Goal: Communication & Community: Answer question/provide support

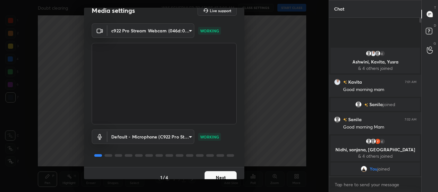
scroll to position [18, 0]
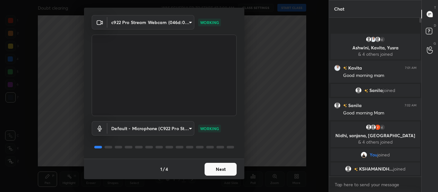
click at [222, 173] on button "Next" at bounding box center [221, 169] width 32 height 13
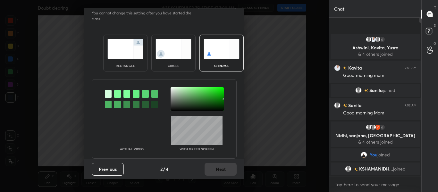
scroll to position [0, 0]
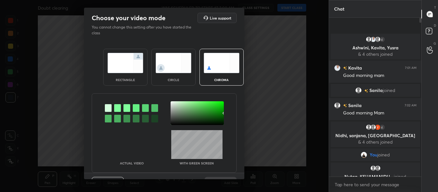
click at [115, 107] on div at bounding box center [117, 108] width 7 height 8
click at [172, 103] on div at bounding box center [197, 113] width 53 height 24
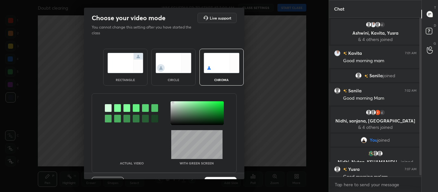
scroll to position [16, 0]
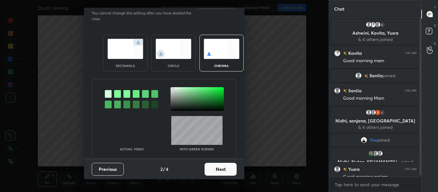
click at [213, 171] on button "Next" at bounding box center [221, 169] width 32 height 13
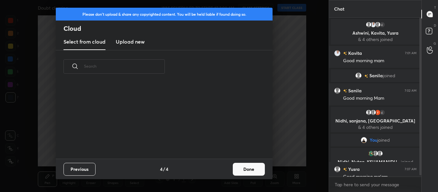
scroll to position [76, 206]
click at [133, 44] on h3 "Upload new" at bounding box center [130, 42] width 29 height 8
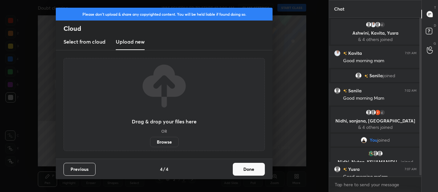
click at [165, 140] on label "Browse" at bounding box center [164, 142] width 29 height 10
click at [150, 140] on input "Browse" at bounding box center [150, 142] width 0 height 10
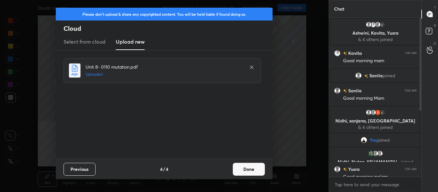
click at [252, 171] on button "Done" at bounding box center [249, 169] width 32 height 13
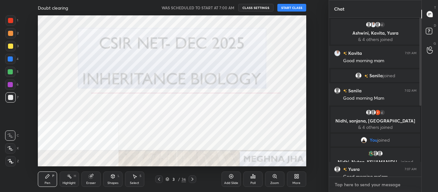
type textarea "x"
click at [345, 181] on textarea at bounding box center [375, 185] width 82 height 10
type textarea "G"
type textarea "x"
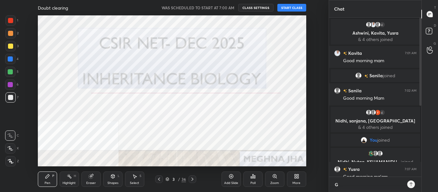
type textarea "Go"
type textarea "x"
type textarea "Goo"
type textarea "x"
type textarea "Good"
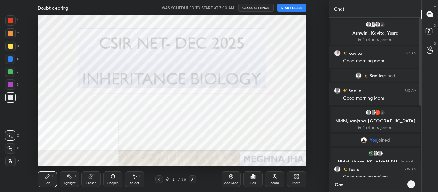
type textarea "x"
type textarea "Good"
type textarea "x"
type textarea "Good m"
type textarea "x"
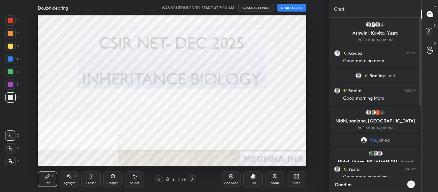
type textarea "Good mo"
type textarea "x"
type textarea "Good mor"
type textarea "x"
type textarea "Good morn"
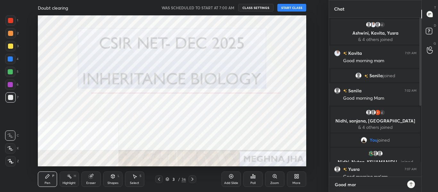
type textarea "x"
type textarea "Good morni"
type textarea "x"
type textarea "Good mornin"
type textarea "x"
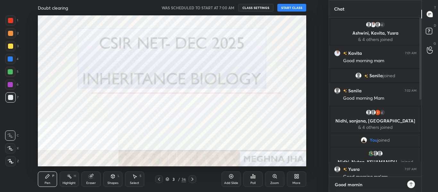
type textarea "Good morning"
type textarea "x"
type textarea "Good morning"
type textarea "x"
type textarea "Good morning a"
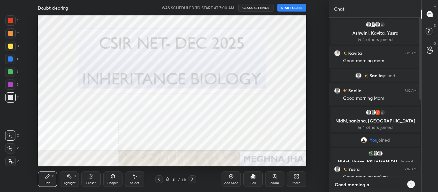
type textarea "x"
type textarea "Good morning al"
type textarea "x"
type textarea "Good morning all"
type textarea "x"
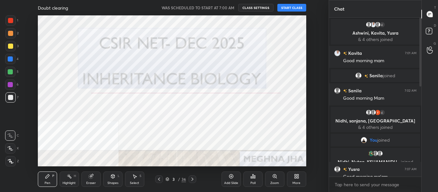
click at [290, 7] on button "START CLASS" at bounding box center [291, 8] width 29 height 8
click at [223, 5] on button "mute" at bounding box center [225, 8] width 23 height 8
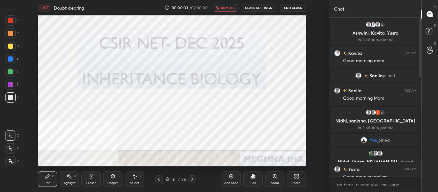
click at [223, 11] on button "unmute" at bounding box center [225, 8] width 23 height 8
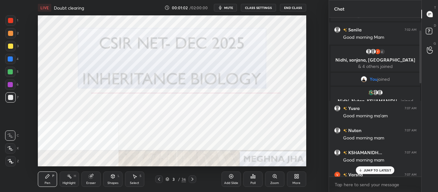
scroll to position [0, 0]
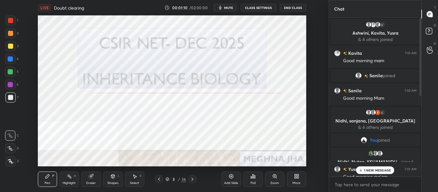
click at [369, 168] on p "1 NEW MESSAGE" at bounding box center [377, 170] width 27 height 4
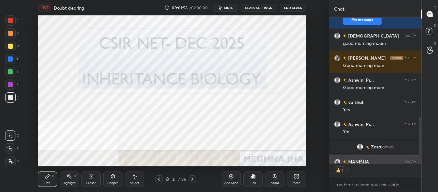
scroll to position [144, 90]
click at [225, 7] on span "mute" at bounding box center [228, 7] width 9 height 4
click at [225, 7] on span "unmute" at bounding box center [228, 7] width 14 height 4
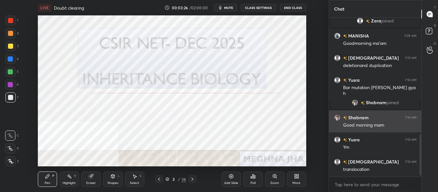
scroll to position [455, 0]
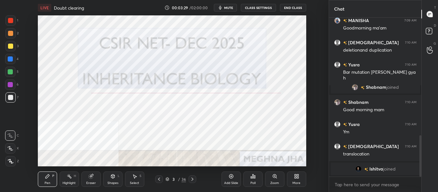
click at [192, 177] on icon at bounding box center [192, 179] width 5 height 5
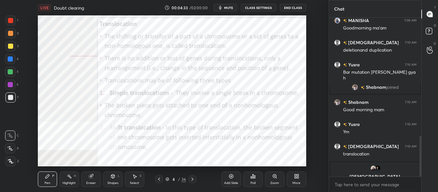
scroll to position [463, 0]
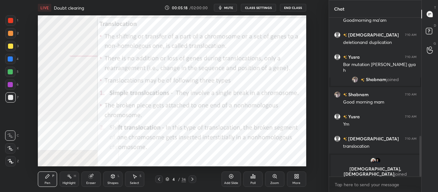
click at [12, 61] on div at bounding box center [10, 58] width 5 height 5
click at [74, 182] on div "Highlight" at bounding box center [69, 183] width 13 height 3
click at [194, 178] on icon at bounding box center [192, 179] width 5 height 5
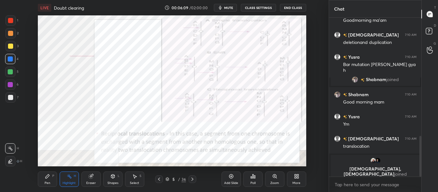
click at [194, 178] on icon at bounding box center [192, 179] width 5 height 5
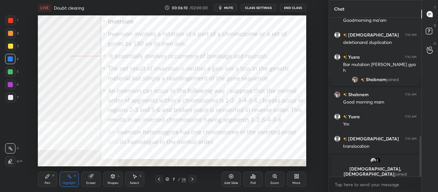
click at [160, 180] on icon at bounding box center [159, 179] width 5 height 5
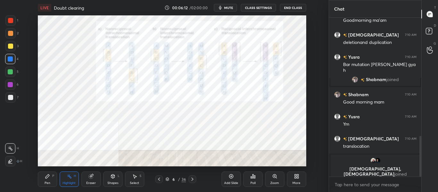
click at [160, 180] on icon at bounding box center [159, 179] width 5 height 5
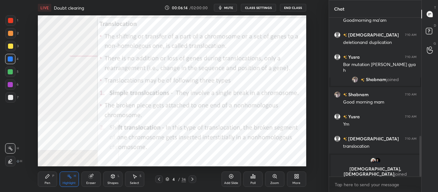
click at [191, 179] on icon at bounding box center [192, 179] width 5 height 5
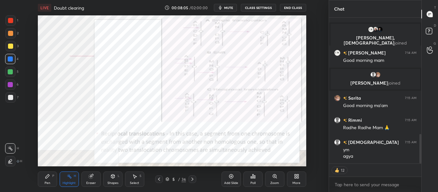
scroll to position [580, 0]
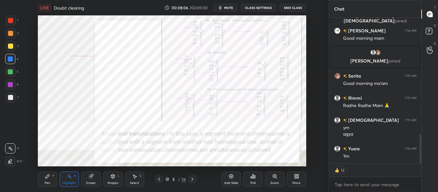
click at [229, 6] on span "mute" at bounding box center [228, 7] width 9 height 4
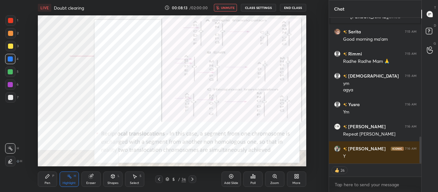
scroll to position [646, 0]
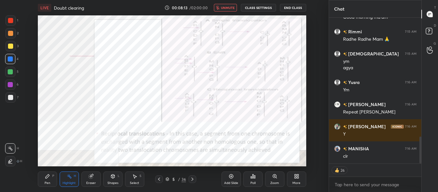
click at [233, 8] on span "unmute" at bounding box center [228, 7] width 14 height 4
click at [233, 8] on span "mute" at bounding box center [228, 7] width 9 height 4
click at [233, 8] on span "unmute" at bounding box center [228, 7] width 14 height 4
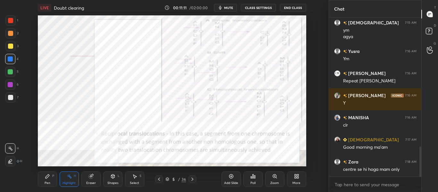
scroll to position [699, 0]
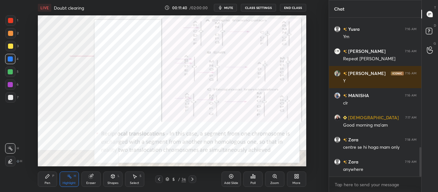
click at [193, 180] on icon at bounding box center [192, 179] width 5 height 5
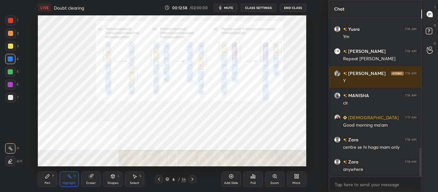
scroll to position [721, 0]
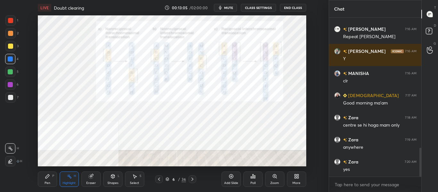
click at [192, 179] on icon at bounding box center [192, 179] width 5 height 5
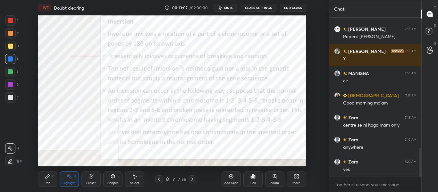
click at [163, 180] on div at bounding box center [159, 179] width 8 height 8
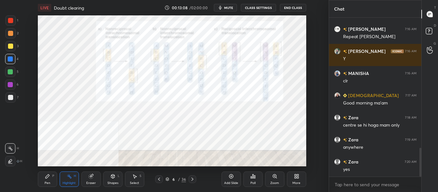
click at [206, 171] on div "Pen P Highlight H Eraser Shapes L Select S 6 / 36 Add Slide Poll Zoom More" at bounding box center [172, 179] width 268 height 26
click at [226, 178] on div "Add Slide" at bounding box center [231, 179] width 19 height 15
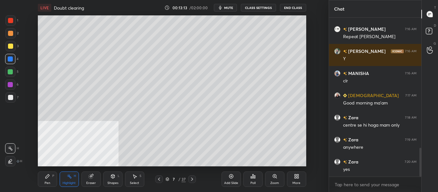
click at [297, 181] on div "More" at bounding box center [296, 179] width 19 height 15
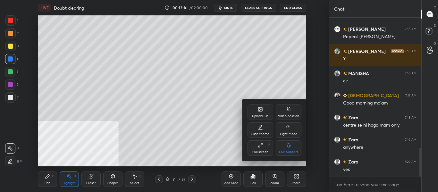
click at [260, 130] on div "Slide theme" at bounding box center [261, 130] width 26 height 15
click at [285, 150] on div "Dark Ruled" at bounding box center [289, 151] width 16 height 3
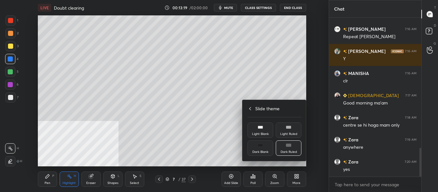
click at [192, 180] on div at bounding box center [219, 96] width 438 height 192
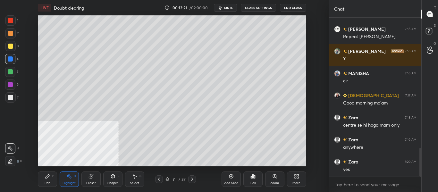
click at [231, 178] on icon at bounding box center [231, 177] width 4 height 4
click at [12, 96] on div at bounding box center [10, 97] width 5 height 5
click at [40, 179] on div "Pen P" at bounding box center [47, 179] width 19 height 15
click at [13, 149] on icon at bounding box center [10, 148] width 6 height 4
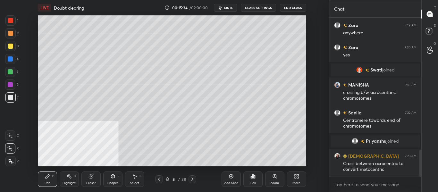
scroll to position [779, 0]
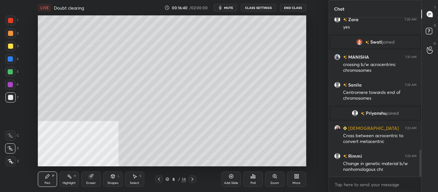
click at [10, 47] on div at bounding box center [10, 46] width 5 height 5
click at [11, 99] on div at bounding box center [10, 97] width 5 height 5
click at [9, 58] on div at bounding box center [10, 58] width 5 height 5
click at [12, 46] on div at bounding box center [10, 46] width 5 height 5
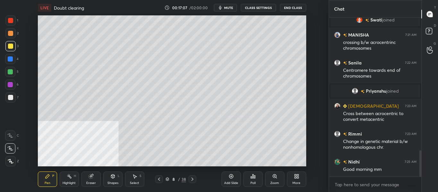
click at [11, 58] on div at bounding box center [10, 58] width 5 height 5
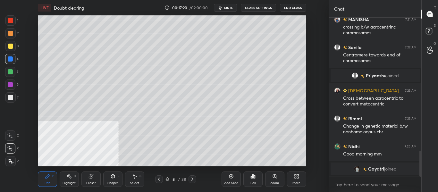
click at [9, 45] on div at bounding box center [10, 46] width 5 height 5
click at [70, 183] on div "Highlight" at bounding box center [69, 183] width 13 height 3
click at [52, 179] on div "Pen P" at bounding box center [47, 179] width 19 height 15
click at [14, 60] on div at bounding box center [10, 59] width 10 height 10
click at [11, 47] on div at bounding box center [10, 46] width 5 height 5
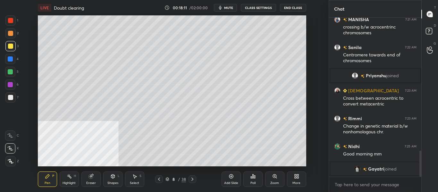
click at [10, 60] on div at bounding box center [10, 58] width 5 height 5
click at [9, 47] on div at bounding box center [10, 46] width 5 height 5
click at [12, 97] on div at bounding box center [10, 97] width 5 height 5
click at [238, 162] on div "Add Slide Poll Zoom More" at bounding box center [264, 179] width 85 height 36
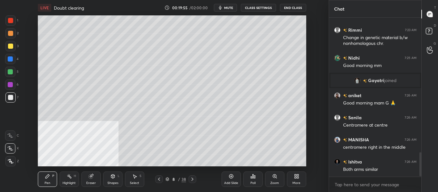
scroll to position [902, 0]
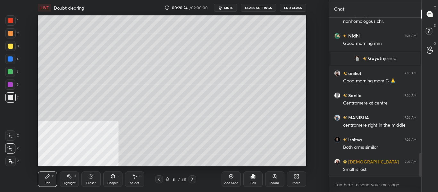
click at [231, 182] on div "Add Slide" at bounding box center [231, 183] width 14 height 3
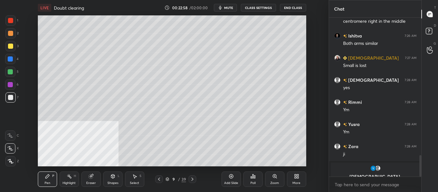
scroll to position [1013, 0]
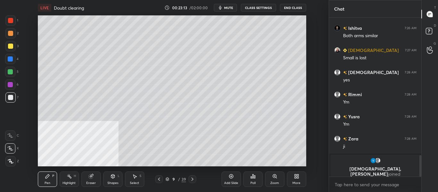
click at [13, 48] on div at bounding box center [10, 46] width 10 height 10
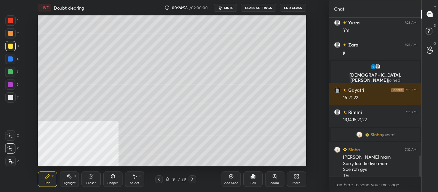
scroll to position [1034, 0]
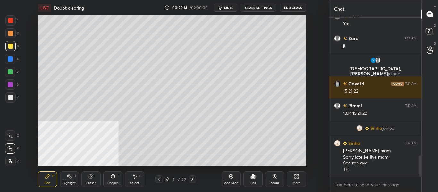
click at [229, 182] on div "Add Slide" at bounding box center [231, 183] width 14 height 3
click at [9, 100] on div at bounding box center [10, 97] width 5 height 5
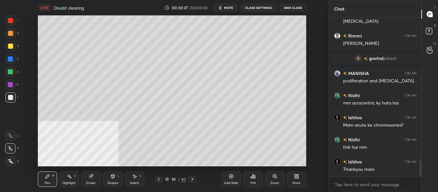
scroll to position [1306, 0]
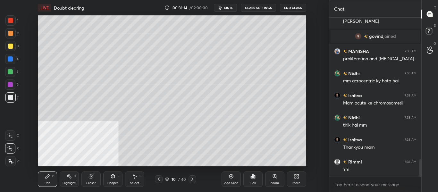
click at [194, 180] on icon at bounding box center [192, 179] width 5 height 5
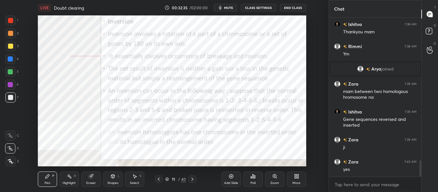
scroll to position [1407, 0]
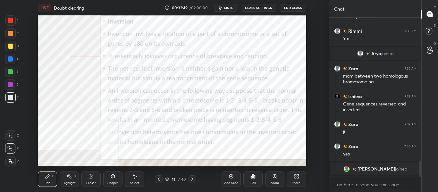
click at [12, 59] on div at bounding box center [10, 58] width 5 height 5
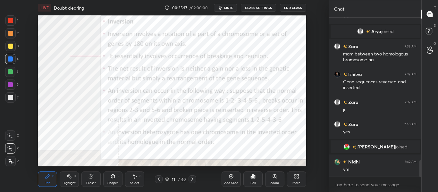
click at [229, 182] on div "Add Slide" at bounding box center [231, 183] width 14 height 3
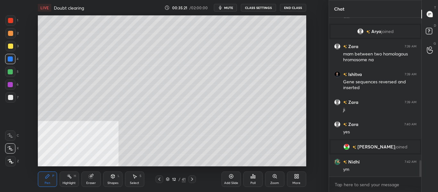
click at [11, 98] on div at bounding box center [10, 97] width 5 height 5
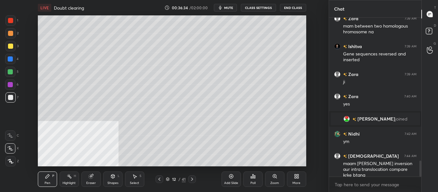
scroll to position [1408, 0]
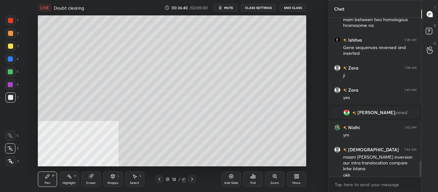
click at [11, 60] on div at bounding box center [10, 58] width 5 height 5
click at [10, 46] on div at bounding box center [10, 46] width 5 height 5
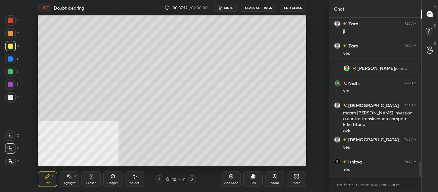
scroll to position [1474, 0]
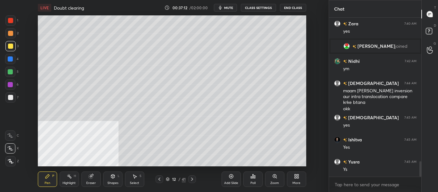
click at [10, 61] on div at bounding box center [10, 58] width 5 height 5
click at [11, 47] on div at bounding box center [10, 46] width 5 height 5
click at [10, 98] on div at bounding box center [10, 97] width 5 height 5
click at [11, 61] on div at bounding box center [10, 58] width 5 height 5
click at [10, 45] on div at bounding box center [10, 46] width 5 height 5
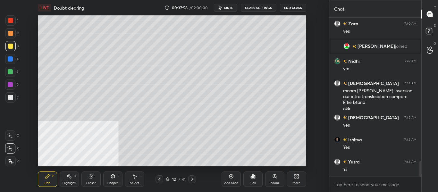
click at [12, 102] on div at bounding box center [10, 97] width 10 height 10
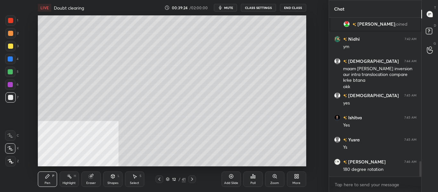
click at [10, 46] on div at bounding box center [10, 46] width 5 height 5
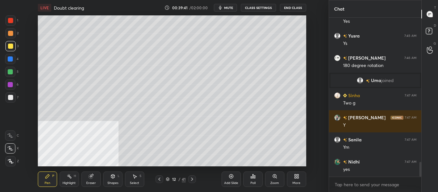
scroll to position [1562, 0]
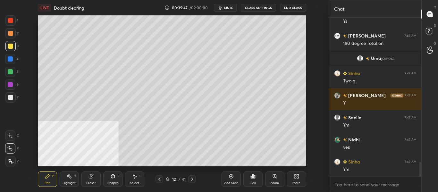
click at [13, 95] on div at bounding box center [10, 97] width 5 height 5
click at [11, 58] on div at bounding box center [10, 58] width 5 height 5
click at [8, 46] on div at bounding box center [10, 46] width 5 height 5
click at [12, 61] on div at bounding box center [10, 58] width 5 height 5
click at [15, 100] on div at bounding box center [10, 97] width 10 height 10
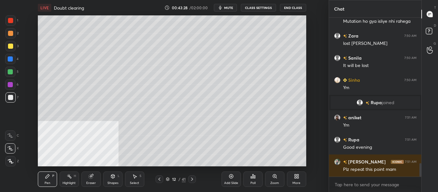
scroll to position [1733, 0]
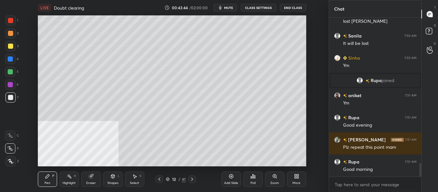
click at [233, 182] on div "Add Slide" at bounding box center [231, 183] width 14 height 3
click at [12, 58] on div at bounding box center [10, 58] width 5 height 5
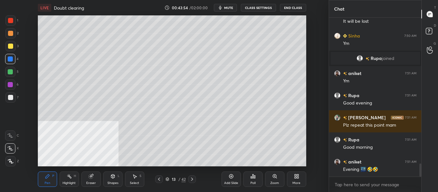
click at [13, 46] on div at bounding box center [10, 46] width 10 height 10
click at [9, 96] on div at bounding box center [10, 97] width 5 height 5
click at [10, 58] on div at bounding box center [10, 58] width 5 height 5
click at [10, 97] on div at bounding box center [10, 97] width 5 height 5
click at [7, 46] on div at bounding box center [10, 46] width 10 height 10
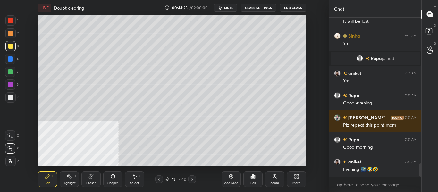
click at [11, 45] on div at bounding box center [10, 46] width 5 height 5
click at [10, 58] on div at bounding box center [10, 58] width 5 height 5
click at [13, 98] on div at bounding box center [10, 97] width 10 height 10
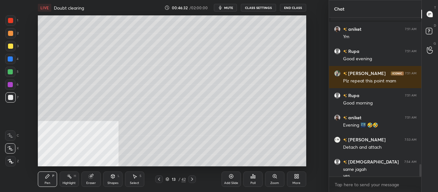
scroll to position [1866, 0]
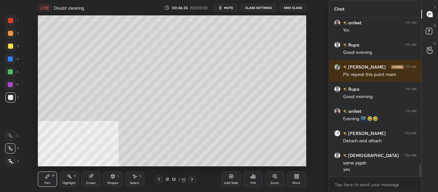
click at [10, 100] on div at bounding box center [10, 97] width 5 height 5
click at [12, 94] on div at bounding box center [10, 97] width 10 height 10
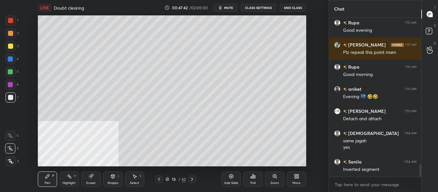
scroll to position [1910, 0]
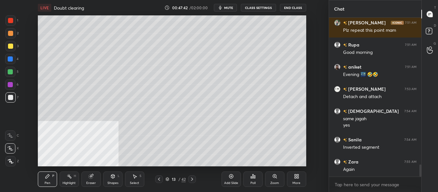
click at [10, 45] on div at bounding box center [10, 46] width 5 height 5
click at [92, 183] on div "Eraser" at bounding box center [91, 183] width 10 height 3
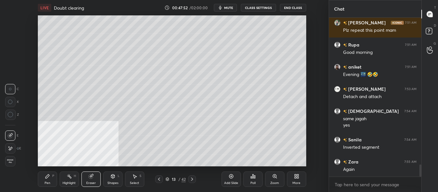
scroll to position [144, 90]
click at [71, 181] on div "Highlight H" at bounding box center [69, 179] width 19 height 15
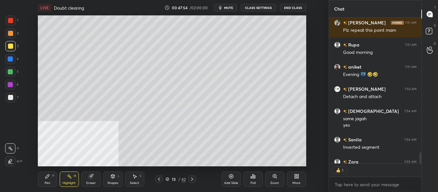
click at [93, 174] on icon at bounding box center [91, 176] width 5 height 5
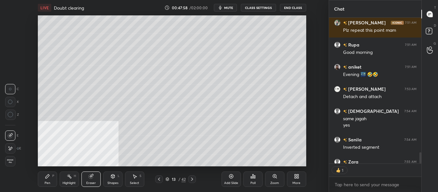
click at [48, 182] on div "Pen" at bounding box center [48, 183] width 6 height 3
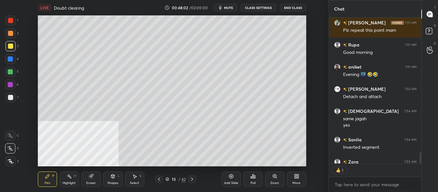
click at [72, 182] on div "Highlight" at bounding box center [69, 183] width 13 height 3
type textarea "x"
click at [89, 177] on icon at bounding box center [91, 177] width 4 height 4
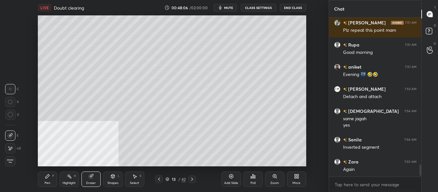
scroll to position [1944, 0]
click at [49, 180] on div "Pen P" at bounding box center [47, 179] width 19 height 15
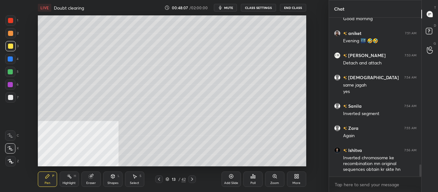
click at [11, 98] on div at bounding box center [10, 97] width 5 height 5
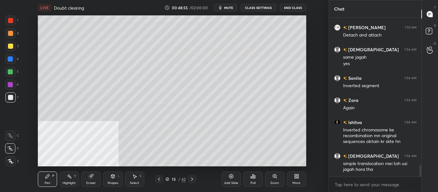
click at [10, 58] on div at bounding box center [10, 58] width 5 height 5
click at [13, 96] on div at bounding box center [10, 97] width 5 height 5
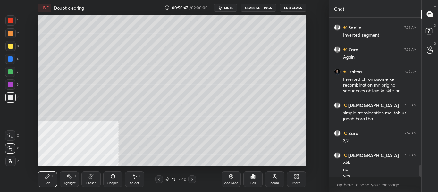
scroll to position [2029, 0]
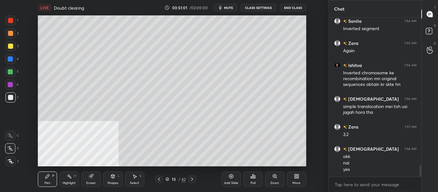
click at [231, 183] on div "Add Slide" at bounding box center [231, 183] width 14 height 3
click at [7, 58] on div at bounding box center [10, 59] width 10 height 10
click at [12, 99] on div at bounding box center [10, 97] width 5 height 5
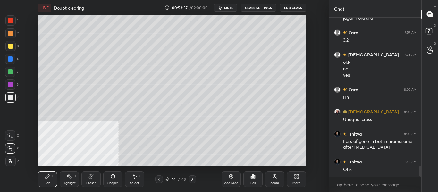
scroll to position [2151, 0]
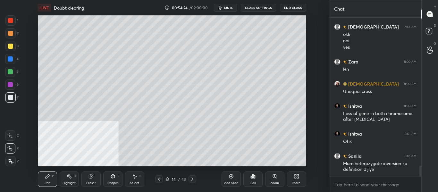
click at [10, 47] on div at bounding box center [10, 46] width 5 height 5
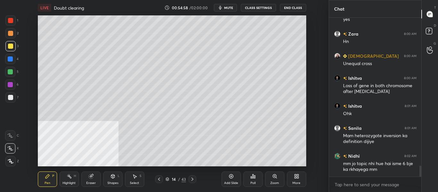
click at [228, 7] on span "mute" at bounding box center [228, 7] width 9 height 4
click at [228, 7] on span "unmute" at bounding box center [228, 7] width 14 height 4
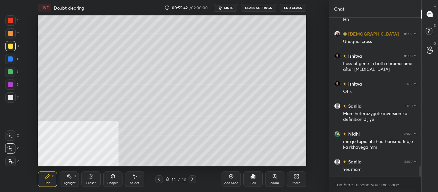
click at [159, 182] on div at bounding box center [159, 179] width 8 height 8
click at [158, 181] on icon at bounding box center [159, 179] width 5 height 5
click at [158, 182] on div at bounding box center [159, 179] width 8 height 8
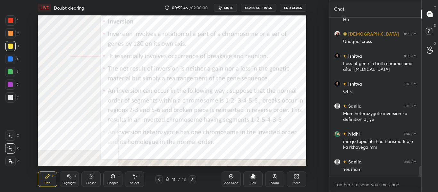
click at [193, 181] on icon at bounding box center [192, 179] width 5 height 5
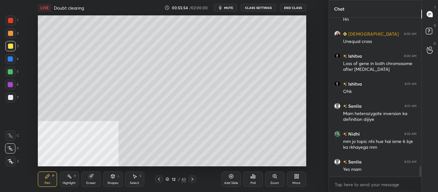
click at [230, 11] on button "mute" at bounding box center [225, 8] width 23 height 8
click at [229, 10] on button "unmute" at bounding box center [225, 8] width 23 height 8
click at [196, 180] on div at bounding box center [193, 179] width 8 height 8
click at [193, 180] on icon at bounding box center [192, 179] width 5 height 5
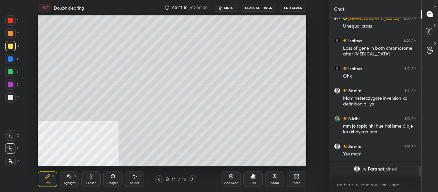
click at [193, 179] on icon at bounding box center [192, 179] width 5 height 5
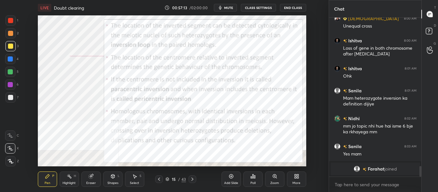
click at [70, 182] on div "Highlight" at bounding box center [69, 183] width 13 height 3
click at [47, 180] on div "Pen P" at bounding box center [47, 179] width 19 height 15
click at [12, 60] on div at bounding box center [10, 58] width 5 height 5
click at [13, 47] on div at bounding box center [10, 46] width 5 height 5
click at [10, 21] on div at bounding box center [10, 20] width 5 height 5
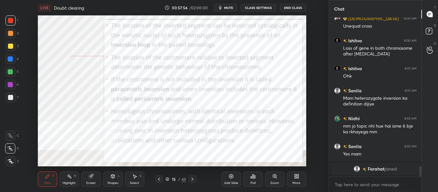
click at [9, 57] on div at bounding box center [10, 58] width 5 height 5
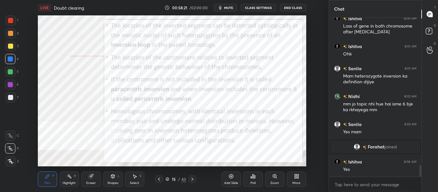
click at [12, 23] on div at bounding box center [10, 20] width 10 height 10
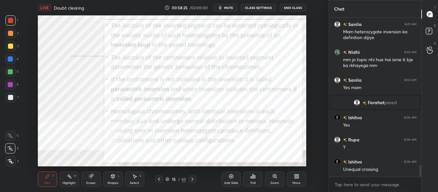
scroll to position [2113, 0]
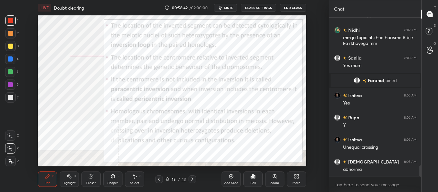
click at [13, 60] on div at bounding box center [10, 59] width 10 height 10
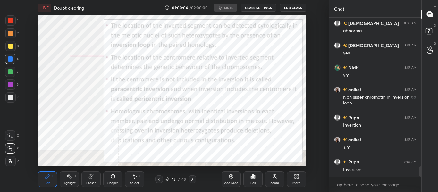
scroll to position [2274, 0]
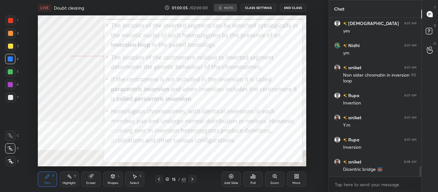
click at [299, 182] on div "More" at bounding box center [297, 183] width 8 height 3
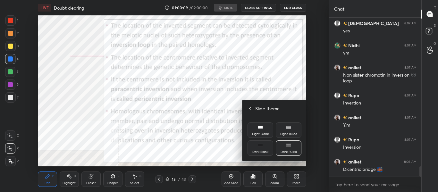
click at [209, 54] on div at bounding box center [219, 96] width 438 height 192
click at [209, 54] on div "Upload File Video position Slide theme Light Mode Full screen F Live Support Sl…" at bounding box center [219, 96] width 438 height 192
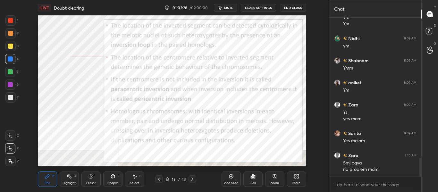
scroll to position [1177, 0]
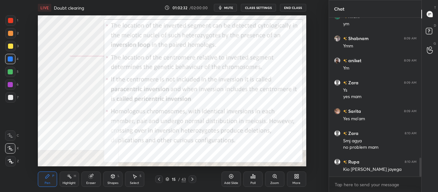
click at [192, 181] on icon at bounding box center [192, 179] width 5 height 5
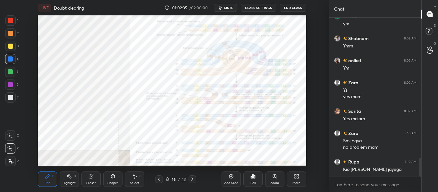
click at [275, 183] on div "Zoom" at bounding box center [274, 183] width 9 height 3
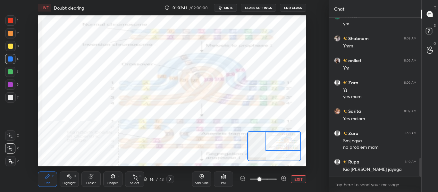
scroll to position [1199, 0]
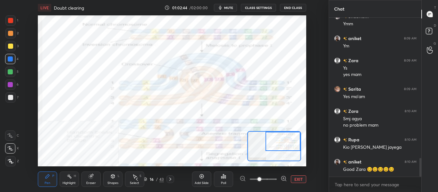
click at [71, 180] on div "Highlight H" at bounding box center [69, 179] width 19 height 15
click at [92, 179] on icon at bounding box center [91, 177] width 4 height 4
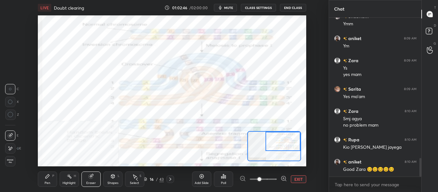
click at [72, 177] on div "Highlight H" at bounding box center [69, 179] width 19 height 15
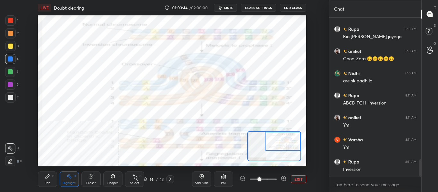
scroll to position [1316, 0]
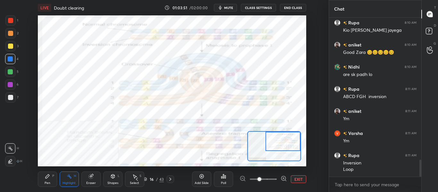
click at [136, 181] on icon at bounding box center [136, 179] width 5 height 5
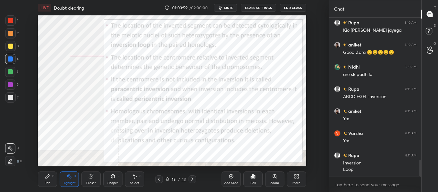
scroll to position [1339, 0]
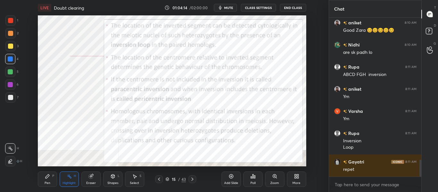
click at [191, 182] on div at bounding box center [193, 179] width 8 height 8
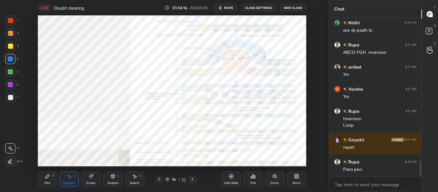
scroll to position [1383, 0]
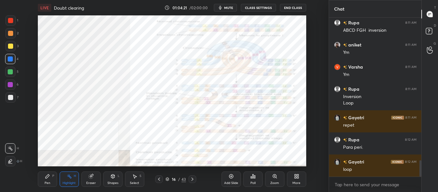
click at [270, 180] on div "Zoom" at bounding box center [274, 179] width 19 height 15
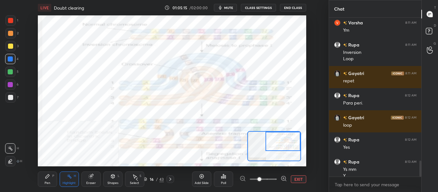
scroll to position [1434, 0]
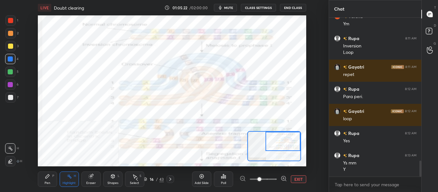
click at [137, 180] on icon at bounding box center [137, 179] width 2 height 3
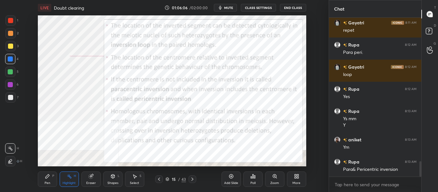
scroll to position [1500, 0]
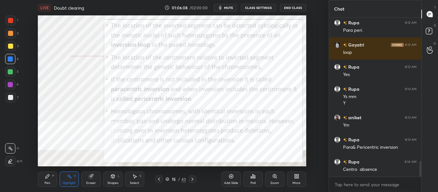
click at [10, 60] on div at bounding box center [10, 58] width 5 height 5
click at [230, 179] on div "Add Slide" at bounding box center [231, 179] width 19 height 15
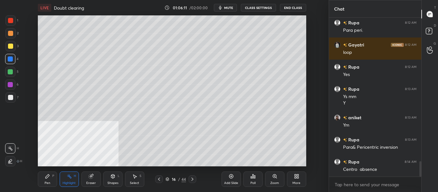
click at [12, 98] on div at bounding box center [10, 97] width 5 height 5
click at [49, 178] on icon at bounding box center [47, 176] width 5 height 5
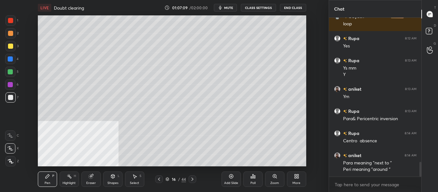
scroll to position [1544, 0]
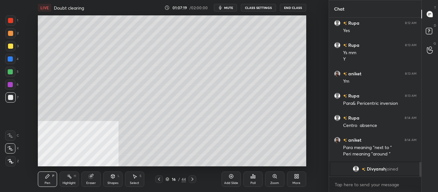
click at [13, 60] on div at bounding box center [10, 58] width 5 height 5
click at [10, 97] on div at bounding box center [10, 97] width 5 height 5
click at [11, 58] on div at bounding box center [10, 58] width 5 height 5
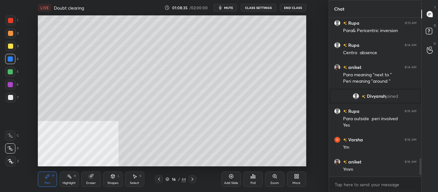
scroll to position [1216, 0]
click at [192, 180] on icon at bounding box center [192, 179] width 5 height 5
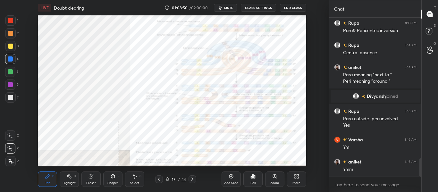
click at [275, 182] on div "Zoom" at bounding box center [274, 183] width 9 height 3
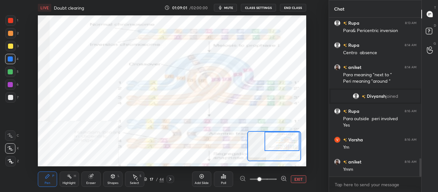
click at [11, 34] on div at bounding box center [10, 33] width 5 height 5
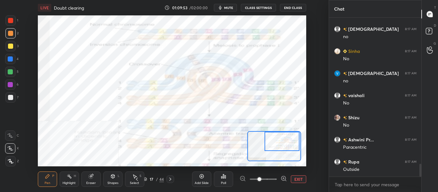
scroll to position [1798, 0]
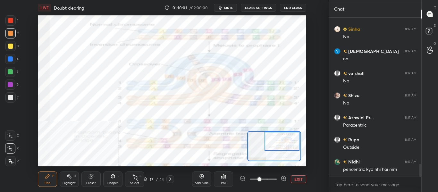
click at [73, 182] on div "Highlight" at bounding box center [69, 183] width 13 height 3
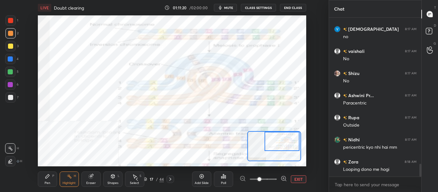
click at [10, 20] on div at bounding box center [10, 20] width 5 height 5
click at [49, 178] on icon at bounding box center [47, 176] width 5 height 5
click at [69, 180] on div "Highlight H" at bounding box center [69, 179] width 19 height 15
click at [18, 23] on div "1" at bounding box center [11, 20] width 13 height 10
click at [49, 182] on div "Pen" at bounding box center [48, 183] width 6 height 3
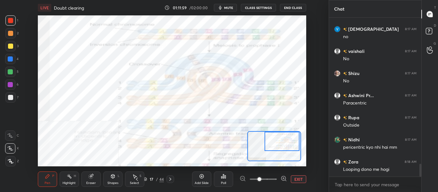
click at [71, 180] on div "Highlight H" at bounding box center [69, 179] width 19 height 15
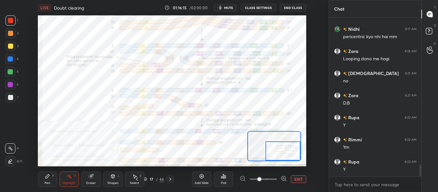
scroll to position [1953, 0]
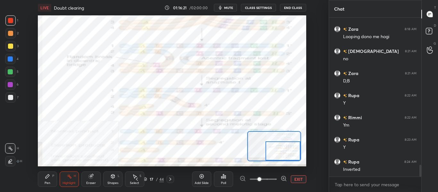
click at [168, 179] on icon at bounding box center [170, 179] width 5 height 5
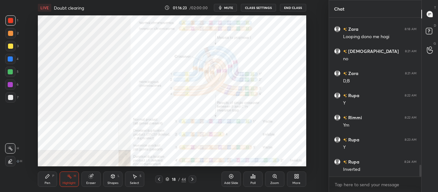
click at [158, 178] on icon at bounding box center [159, 179] width 5 height 5
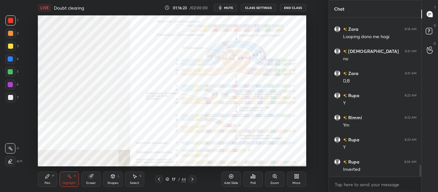
click at [231, 178] on icon at bounding box center [231, 176] width 5 height 5
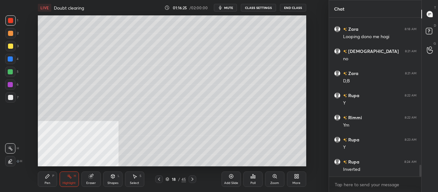
click at [10, 98] on div at bounding box center [10, 97] width 5 height 5
click at [45, 176] on icon at bounding box center [47, 176] width 5 height 5
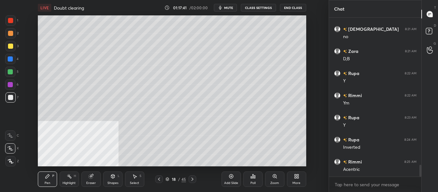
scroll to position [1997, 0]
click at [159, 181] on icon at bounding box center [159, 179] width 5 height 5
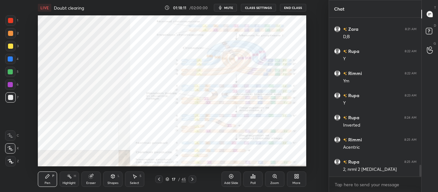
click at [229, 9] on span "mute" at bounding box center [228, 7] width 9 height 4
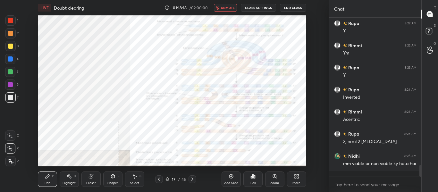
scroll to position [2047, 0]
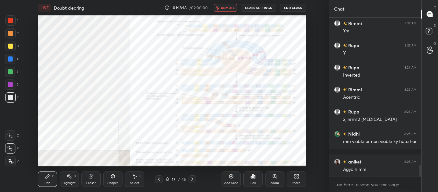
click at [228, 9] on span "unmute" at bounding box center [228, 7] width 14 height 4
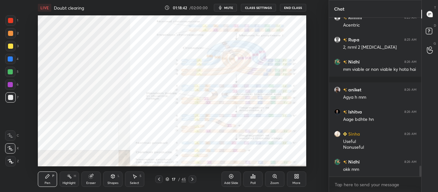
scroll to position [2141, 0]
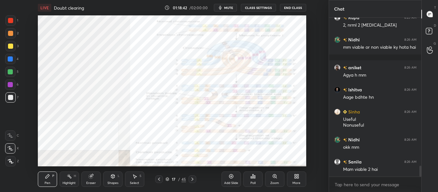
click at [194, 180] on icon at bounding box center [192, 179] width 5 height 5
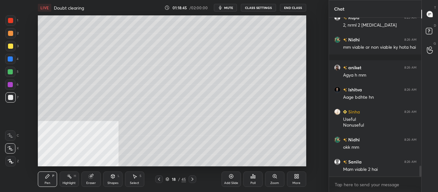
scroll to position [2163, 0]
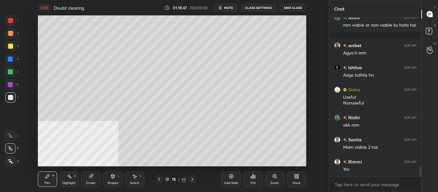
click at [190, 181] on icon at bounding box center [192, 179] width 5 height 5
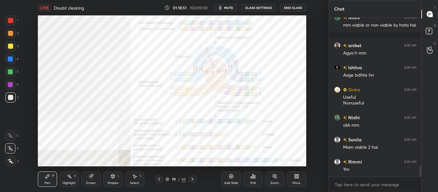
click at [12, 60] on div at bounding box center [10, 58] width 5 height 5
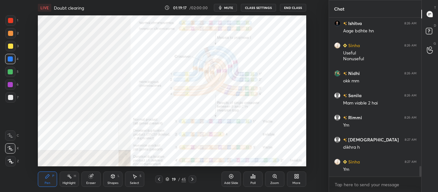
scroll to position [2230, 0]
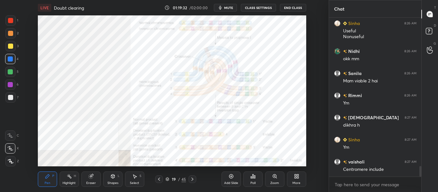
click at [69, 184] on div "Highlight" at bounding box center [69, 183] width 13 height 3
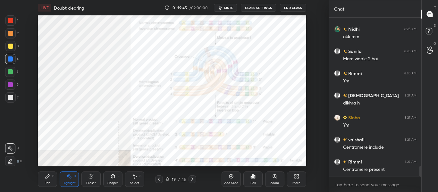
click at [231, 7] on span "mute" at bounding box center [228, 7] width 9 height 4
click at [233, 7] on span "unmute" at bounding box center [228, 7] width 14 height 4
click at [53, 179] on div "Pen P" at bounding box center [47, 179] width 19 height 15
click at [70, 180] on div "Highlight H" at bounding box center [69, 179] width 19 height 15
click at [47, 182] on div "Pen" at bounding box center [48, 183] width 6 height 3
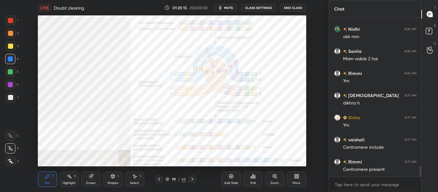
click at [12, 18] on div at bounding box center [10, 20] width 5 height 5
click at [67, 180] on div "Highlight H" at bounding box center [69, 179] width 19 height 15
click at [51, 183] on div "Pen P" at bounding box center [47, 179] width 19 height 15
click at [66, 179] on div "Highlight H" at bounding box center [69, 179] width 19 height 15
click at [159, 180] on icon at bounding box center [159, 179] width 2 height 3
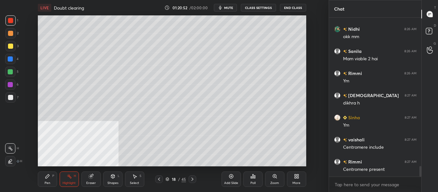
click at [160, 178] on icon at bounding box center [159, 179] width 5 height 5
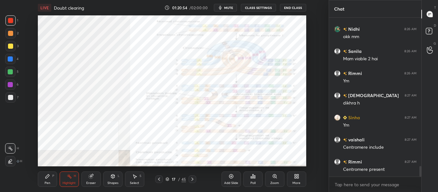
click at [191, 181] on icon at bounding box center [192, 179] width 5 height 5
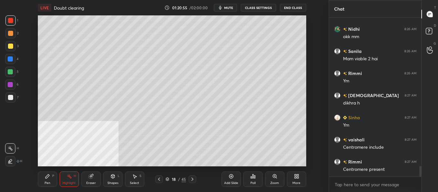
click at [192, 178] on icon at bounding box center [192, 179] width 5 height 5
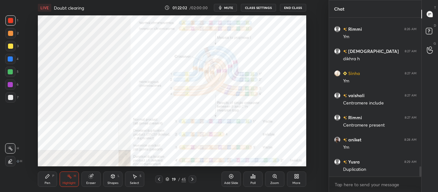
scroll to position [2318, 0]
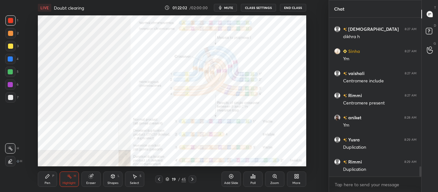
click at [187, 178] on div "19 / 45" at bounding box center [175, 179] width 41 height 8
click at [186, 177] on div "19 / 45" at bounding box center [175, 179] width 41 height 8
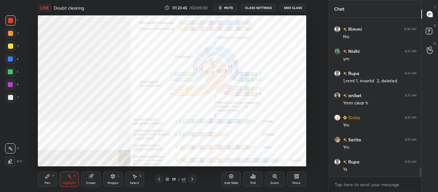
scroll to position [2628, 0]
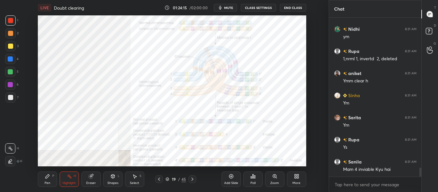
click at [194, 180] on icon at bounding box center [192, 179] width 5 height 5
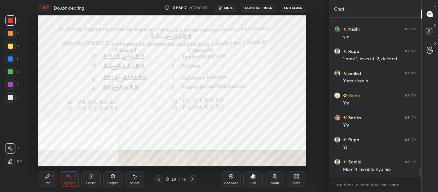
scroll to position [2650, 0]
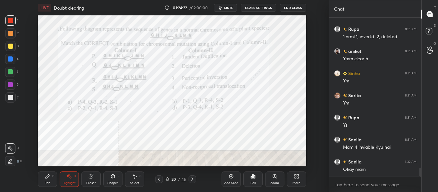
click at [226, 8] on span "mute" at bounding box center [228, 7] width 9 height 4
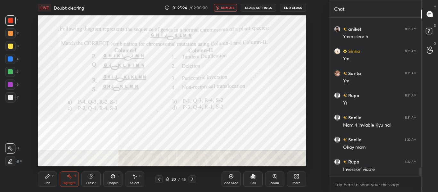
scroll to position [144, 90]
click at [226, 8] on span "unmute" at bounding box center [228, 7] width 14 height 4
click at [248, 181] on div "Poll" at bounding box center [252, 179] width 19 height 15
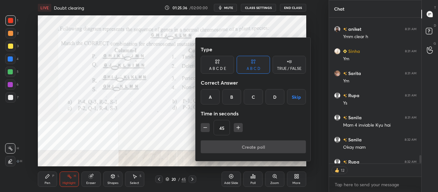
click at [275, 103] on div "D" at bounding box center [275, 96] width 19 height 15
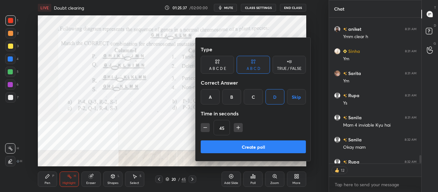
click at [272, 148] on button "Create poll" at bounding box center [253, 146] width 105 height 13
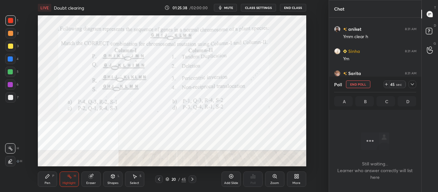
scroll to position [71, 90]
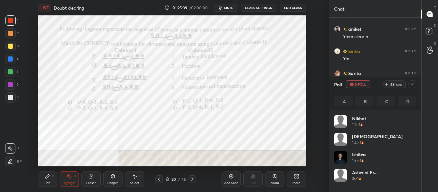
click at [227, 9] on span "mute" at bounding box center [228, 7] width 9 height 4
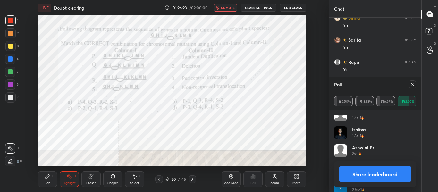
scroll to position [64, 0]
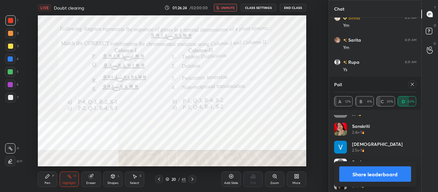
click at [224, 8] on span "unmute" at bounding box center [228, 7] width 14 height 4
click at [55, 181] on div "Pen P" at bounding box center [47, 179] width 19 height 15
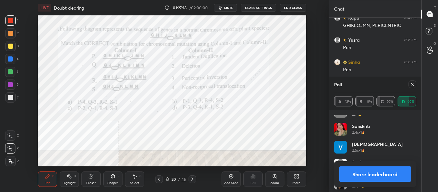
scroll to position [2861, 0]
click at [414, 87] on div at bounding box center [413, 85] width 8 height 8
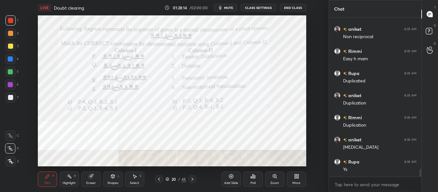
scroll to position [3093, 0]
click at [193, 181] on icon at bounding box center [192, 179] width 5 height 5
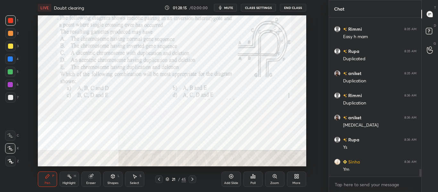
scroll to position [3115, 0]
click at [230, 4] on button "mute" at bounding box center [225, 8] width 23 height 8
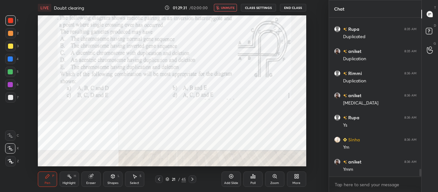
click at [231, 9] on span "unmute" at bounding box center [228, 7] width 14 height 4
click at [231, 10] on span "mute" at bounding box center [228, 7] width 9 height 4
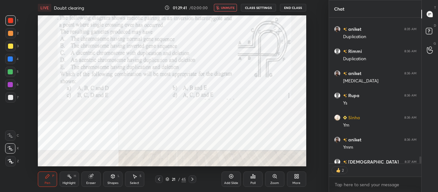
scroll to position [144, 90]
click at [253, 180] on div "Poll" at bounding box center [252, 179] width 19 height 15
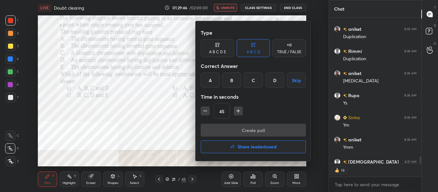
click at [231, 81] on div "B" at bounding box center [231, 79] width 19 height 15
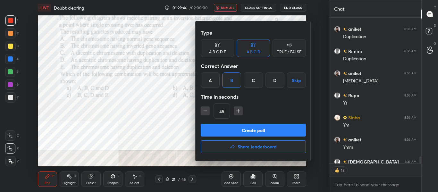
click at [227, 125] on button "Create poll" at bounding box center [253, 130] width 105 height 13
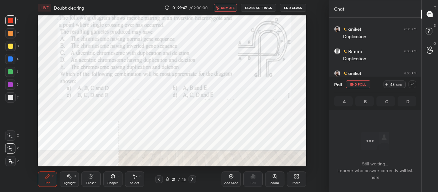
scroll to position [71, 90]
click at [230, 6] on span "unmute" at bounding box center [228, 7] width 14 height 4
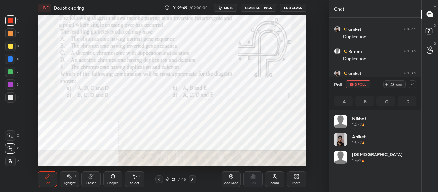
scroll to position [75, 80]
click at [230, 8] on span "mute" at bounding box center [228, 7] width 9 height 4
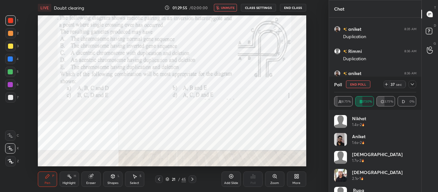
click at [385, 85] on icon at bounding box center [386, 84] width 5 height 5
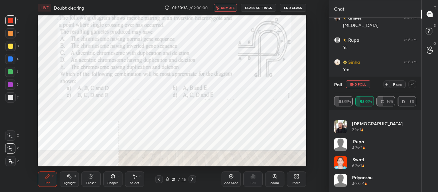
scroll to position [3221, 0]
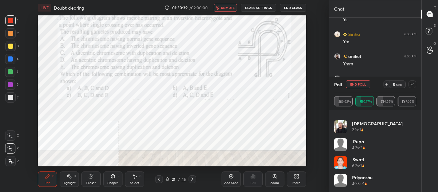
click at [416, 82] on div at bounding box center [413, 85] width 8 height 8
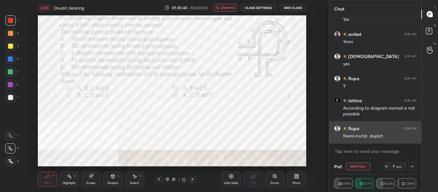
scroll to position [0, 0]
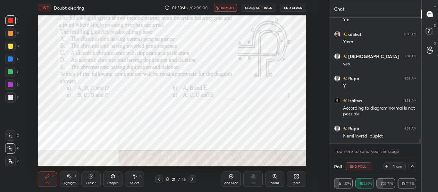
click at [237, 7] on button "unmute" at bounding box center [225, 8] width 23 height 8
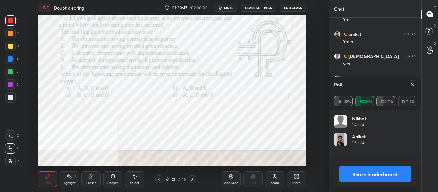
scroll to position [75, 80]
click at [413, 83] on icon at bounding box center [412, 84] width 5 height 5
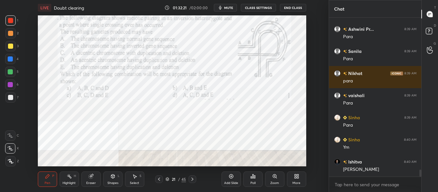
scroll to position [3459, 0]
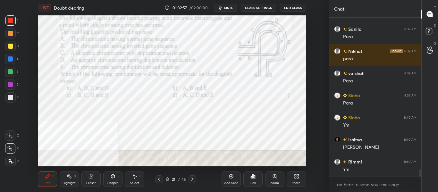
click at [74, 182] on div "Highlight" at bounding box center [69, 183] width 13 height 3
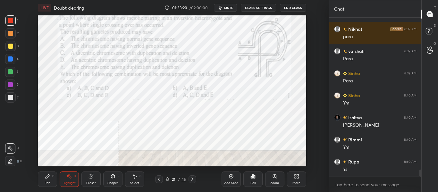
click at [51, 180] on div "Pen P" at bounding box center [47, 179] width 19 height 15
click at [70, 183] on div "Highlight" at bounding box center [69, 183] width 13 height 3
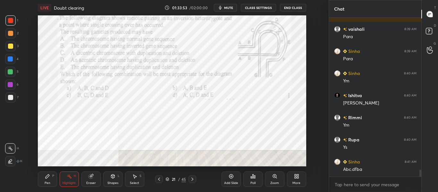
click at [51, 181] on div "Pen P" at bounding box center [47, 179] width 19 height 15
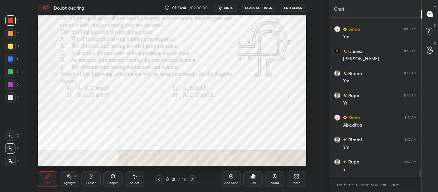
scroll to position [3570, 0]
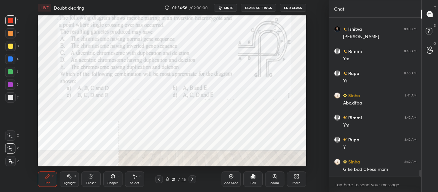
click at [67, 182] on div "Highlight" at bounding box center [69, 183] width 13 height 3
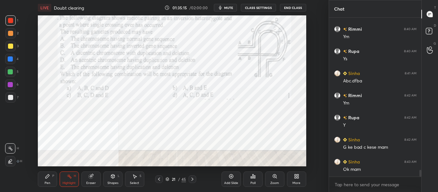
click at [54, 184] on div "Pen P" at bounding box center [47, 179] width 19 height 15
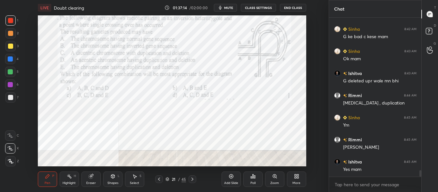
scroll to position [3725, 0]
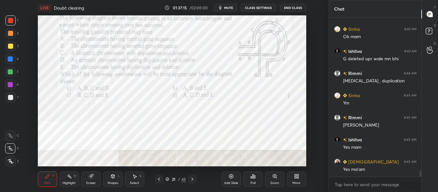
click at [192, 181] on icon at bounding box center [193, 179] width 2 height 3
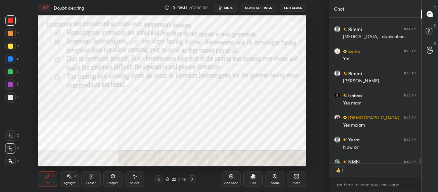
scroll to position [144, 90]
click at [253, 184] on div "Poll" at bounding box center [253, 183] width 5 height 3
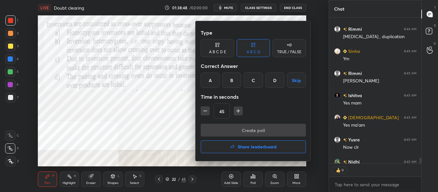
click at [276, 81] on div "D" at bounding box center [275, 79] width 19 height 15
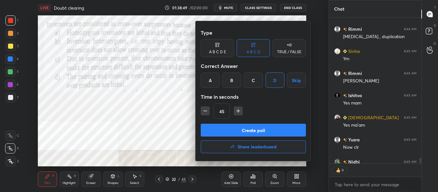
click at [261, 130] on button "Create poll" at bounding box center [253, 130] width 105 height 13
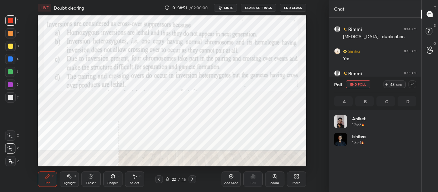
scroll to position [75, 80]
click at [231, 8] on span "mute" at bounding box center [228, 7] width 9 height 4
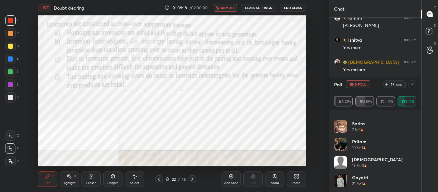
scroll to position [85, 0]
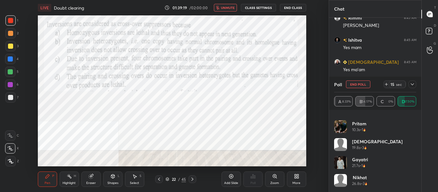
click at [386, 86] on icon at bounding box center [386, 84] width 5 height 5
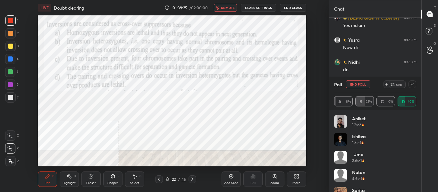
scroll to position [3891, 0]
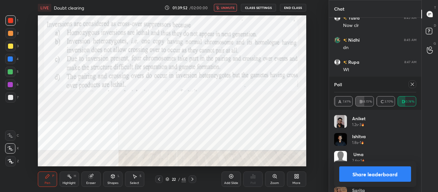
click at [225, 7] on span "unmute" at bounding box center [228, 7] width 14 height 4
click at [357, 172] on button "Share leaderboard" at bounding box center [375, 173] width 72 height 15
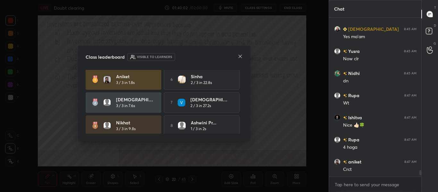
scroll to position [45, 0]
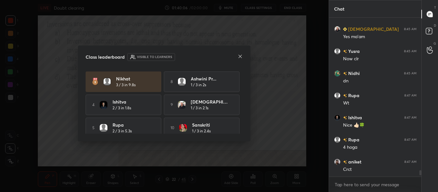
click at [239, 58] on icon at bounding box center [240, 56] width 3 height 3
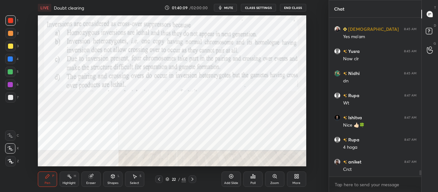
click at [76, 176] on div "Highlight H" at bounding box center [69, 179] width 19 height 15
click at [51, 184] on div "Pen P" at bounding box center [47, 179] width 19 height 15
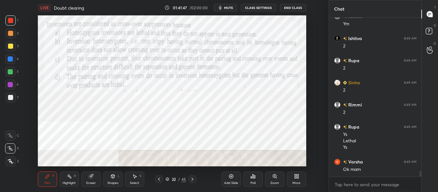
scroll to position [4136, 0]
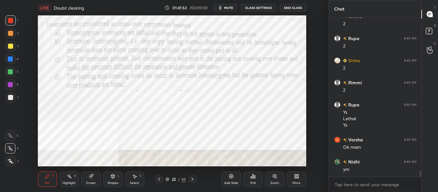
click at [193, 182] on icon at bounding box center [192, 179] width 5 height 5
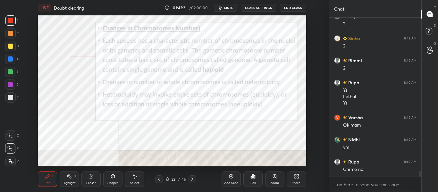
scroll to position [4180, 0]
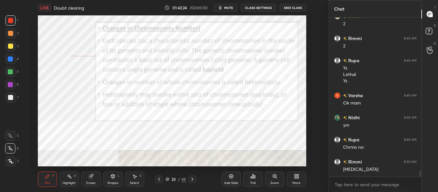
click at [157, 182] on div at bounding box center [159, 179] width 8 height 8
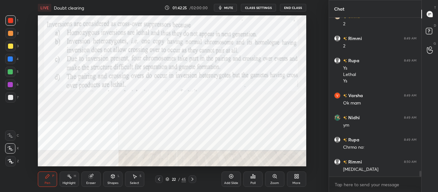
click at [231, 179] on div "Add Slide" at bounding box center [231, 179] width 19 height 15
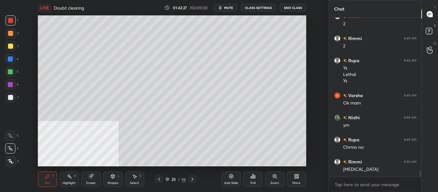
click at [12, 99] on div at bounding box center [10, 97] width 5 height 5
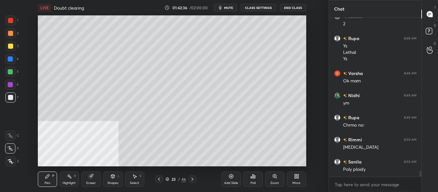
scroll to position [4225, 0]
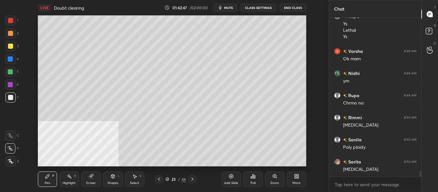
click at [94, 186] on div "Eraser" at bounding box center [90, 179] width 19 height 15
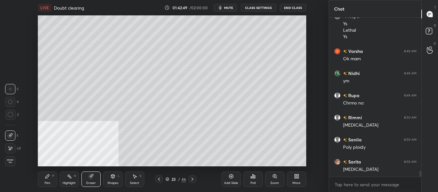
click at [51, 180] on div "Pen P" at bounding box center [47, 179] width 19 height 15
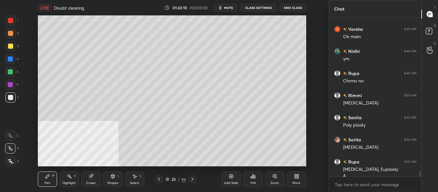
scroll to position [4253, 0]
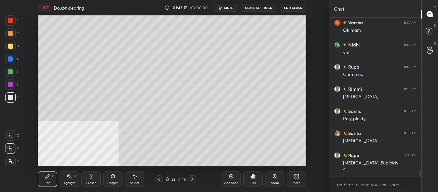
click at [92, 184] on div "Eraser" at bounding box center [91, 183] width 10 height 3
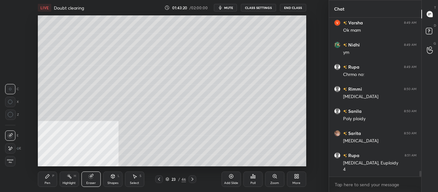
click at [49, 178] on icon at bounding box center [47, 176] width 5 height 5
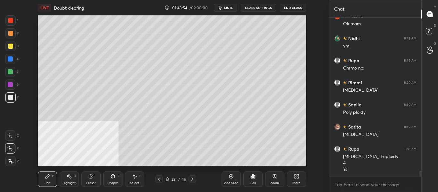
scroll to position [4287, 0]
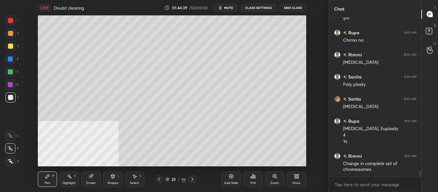
click at [229, 7] on span "mute" at bounding box center [228, 7] width 9 height 4
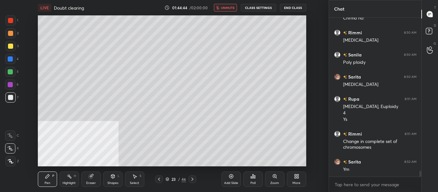
scroll to position [4332, 0]
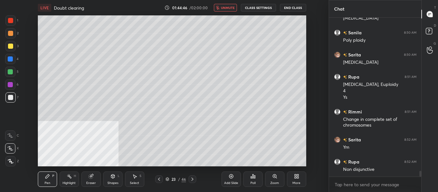
click at [234, 9] on span "unmute" at bounding box center [228, 7] width 14 height 4
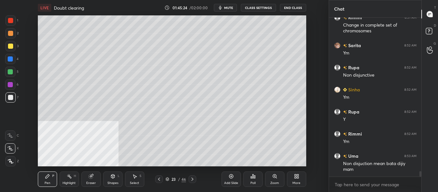
scroll to position [4448, 0]
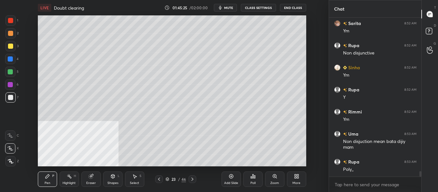
click at [233, 7] on span "mute" at bounding box center [228, 7] width 9 height 4
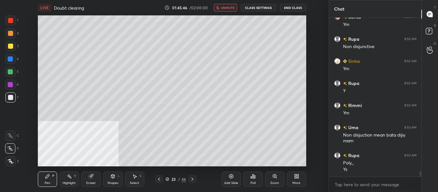
click at [234, 8] on span "unmute" at bounding box center [228, 7] width 14 height 4
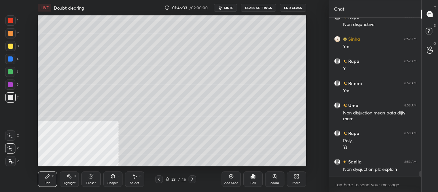
click at [194, 183] on div at bounding box center [193, 179] width 8 height 8
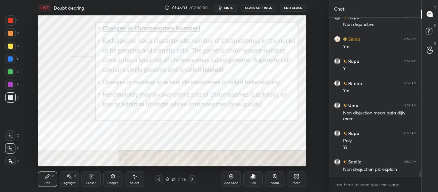
click at [193, 181] on icon at bounding box center [192, 179] width 5 height 5
click at [194, 181] on icon at bounding box center [192, 179] width 5 height 5
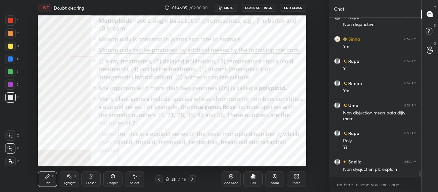
click at [195, 180] on icon at bounding box center [192, 179] width 5 height 5
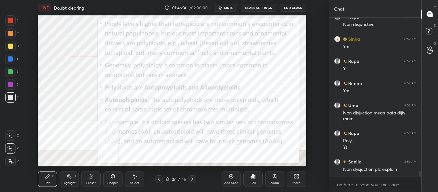
click at [194, 179] on icon at bounding box center [192, 179] width 5 height 5
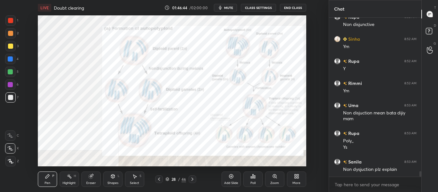
click at [192, 179] on icon at bounding box center [193, 179] width 2 height 3
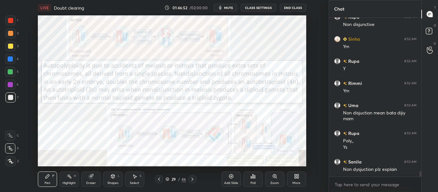
click at [162, 179] on div at bounding box center [159, 179] width 8 height 8
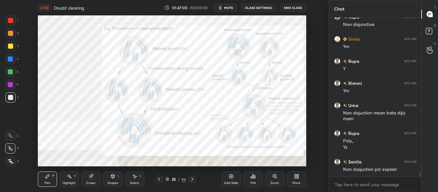
click at [9, 62] on div at bounding box center [10, 59] width 10 height 10
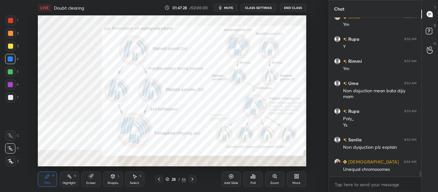
click at [157, 180] on icon at bounding box center [159, 179] width 5 height 5
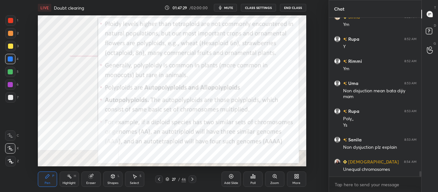
click at [158, 177] on icon at bounding box center [159, 179] width 5 height 5
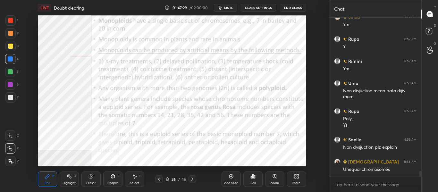
click at [158, 177] on icon at bounding box center [159, 179] width 5 height 5
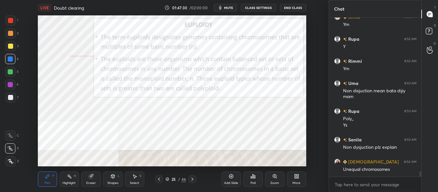
click at [159, 177] on icon at bounding box center [159, 179] width 5 height 5
click at [157, 179] on icon at bounding box center [159, 179] width 5 height 5
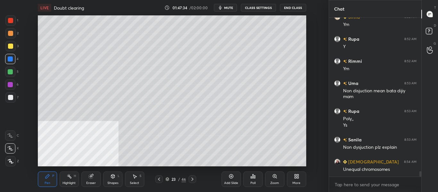
click at [12, 98] on div at bounding box center [10, 97] width 5 height 5
click at [227, 178] on div "Add Slide" at bounding box center [231, 179] width 19 height 15
click at [12, 62] on div at bounding box center [10, 59] width 10 height 10
click at [13, 101] on div at bounding box center [10, 97] width 10 height 10
click at [13, 63] on div at bounding box center [10, 59] width 10 height 10
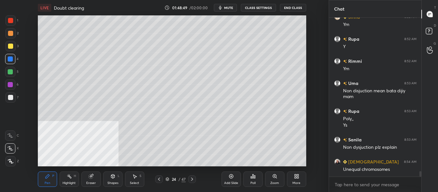
click at [13, 98] on div at bounding box center [10, 97] width 5 height 5
click at [91, 183] on div "Eraser" at bounding box center [91, 183] width 10 height 3
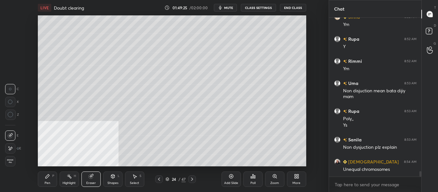
click at [45, 182] on div "Pen" at bounding box center [48, 183] width 6 height 3
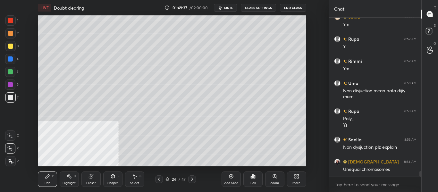
click at [113, 184] on div "Shapes" at bounding box center [112, 183] width 11 height 3
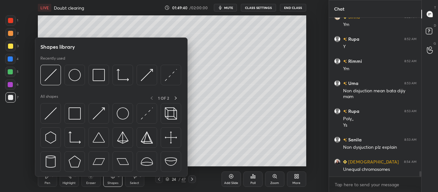
click at [91, 182] on div "Eraser" at bounding box center [91, 183] width 10 height 3
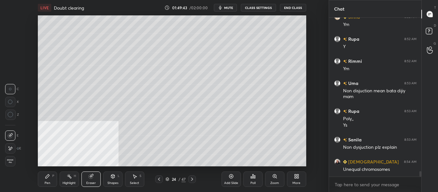
click at [47, 186] on div "Pen P" at bounding box center [47, 179] width 19 height 15
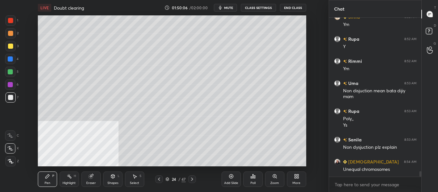
click at [11, 61] on div at bounding box center [10, 58] width 5 height 5
click at [11, 97] on div at bounding box center [10, 97] width 5 height 5
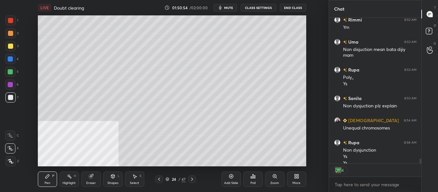
scroll to position [4576, 0]
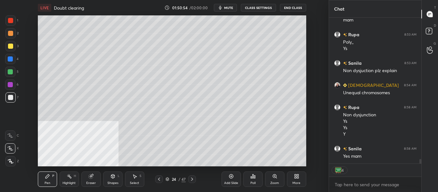
click at [193, 180] on icon at bounding box center [192, 179] width 5 height 5
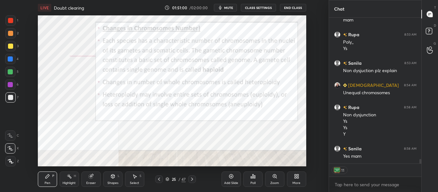
click at [193, 182] on icon at bounding box center [192, 179] width 5 height 5
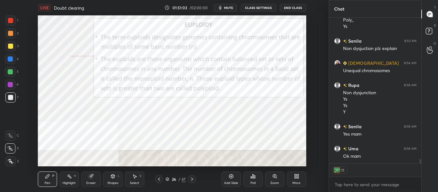
click at [164, 181] on div "26 / 47" at bounding box center [175, 179] width 41 height 8
click at [158, 182] on icon at bounding box center [159, 179] width 5 height 5
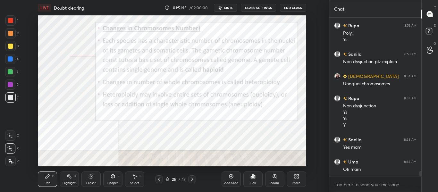
click at [192, 180] on icon at bounding box center [192, 179] width 5 height 5
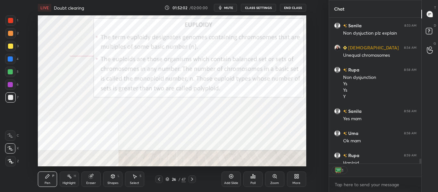
scroll to position [144, 90]
click at [228, 10] on button "mute" at bounding box center [225, 8] width 23 height 8
click at [231, 11] on button "unmute" at bounding box center [225, 8] width 23 height 8
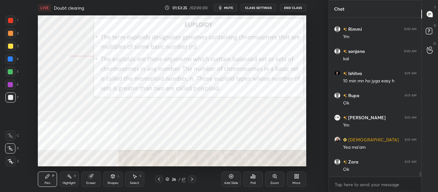
scroll to position [4901, 0]
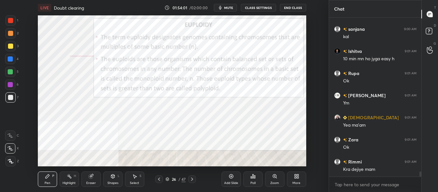
click at [4, 61] on div "1 2 3 4 5 6 7 C X Z C X Z E E Erase all H H" at bounding box center [10, 90] width 21 height 151
click at [10, 60] on div at bounding box center [10, 58] width 5 height 5
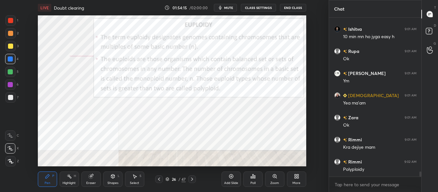
click at [194, 180] on icon at bounding box center [192, 179] width 5 height 5
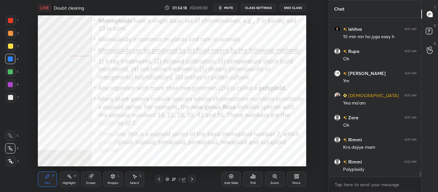
click at [160, 181] on icon at bounding box center [159, 179] width 5 height 5
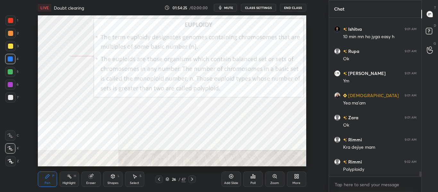
click at [193, 182] on div at bounding box center [192, 179] width 8 height 8
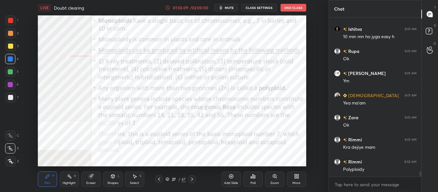
click at [194, 181] on icon at bounding box center [192, 179] width 5 height 5
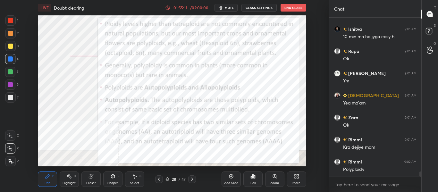
click at [163, 181] on div "28 / 47" at bounding box center [175, 179] width 41 height 8
click at [116, 183] on div "Shapes" at bounding box center [112, 183] width 11 height 3
click at [72, 182] on div "Highlight" at bounding box center [69, 183] width 13 height 3
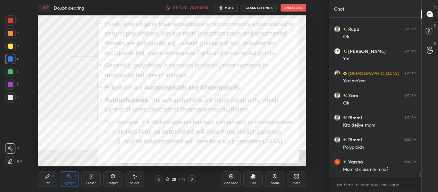
click at [94, 182] on div "Eraser" at bounding box center [91, 183] width 10 height 3
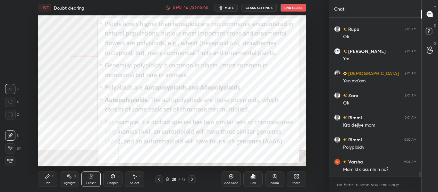
click at [51, 181] on div "Pen P" at bounding box center [47, 179] width 19 height 15
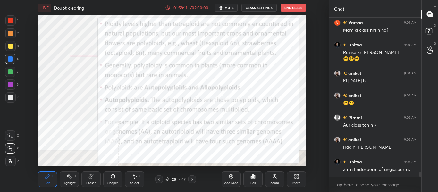
scroll to position [5106, 0]
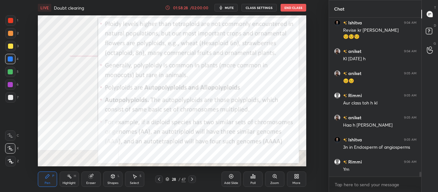
click at [193, 179] on icon at bounding box center [192, 179] width 5 height 5
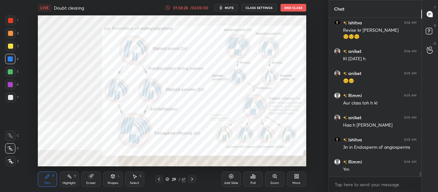
click at [193, 179] on icon at bounding box center [192, 179] width 5 height 5
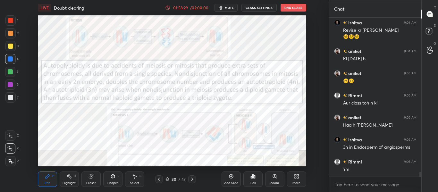
click at [194, 179] on icon at bounding box center [192, 179] width 5 height 5
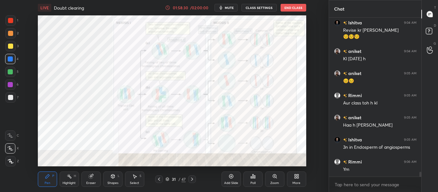
click at [195, 177] on icon at bounding box center [192, 179] width 5 height 5
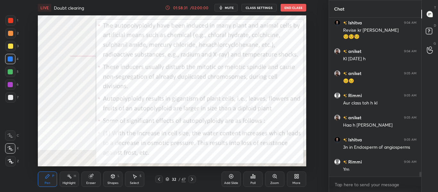
click at [194, 177] on icon at bounding box center [192, 179] width 5 height 5
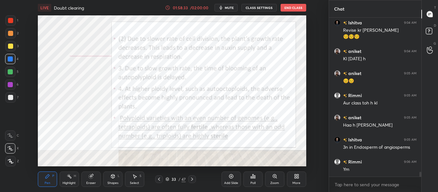
click at [193, 179] on icon at bounding box center [192, 179] width 5 height 5
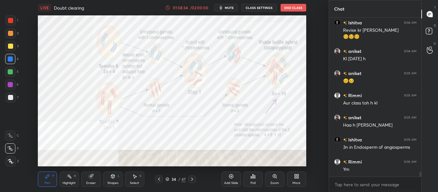
click at [193, 178] on icon at bounding box center [192, 179] width 5 height 5
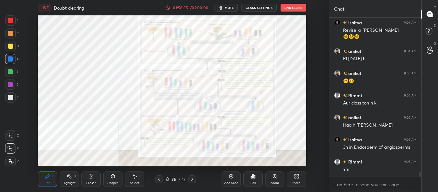
click at [193, 178] on icon at bounding box center [192, 179] width 5 height 5
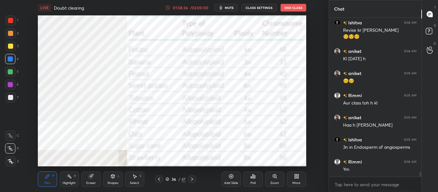
click at [192, 179] on icon at bounding box center [192, 179] width 2 height 3
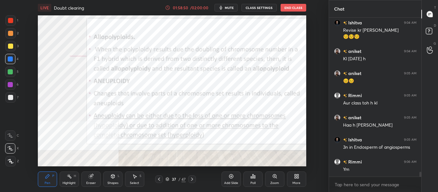
click at [160, 182] on icon at bounding box center [159, 179] width 5 height 5
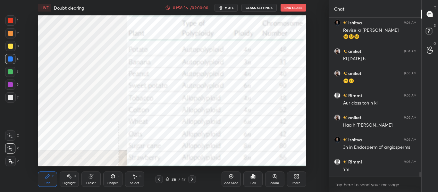
click at [160, 180] on icon at bounding box center [159, 179] width 5 height 5
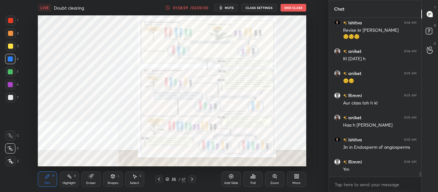
click at [275, 181] on div "Zoom" at bounding box center [274, 179] width 19 height 15
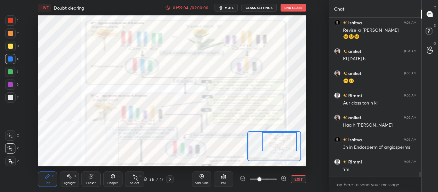
click at [68, 182] on div "Highlight" at bounding box center [69, 183] width 13 height 3
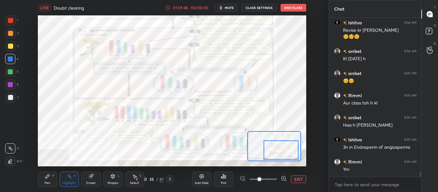
scroll to position [5129, 0]
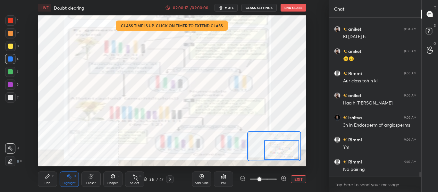
click at [138, 180] on icon at bounding box center [136, 179] width 5 height 5
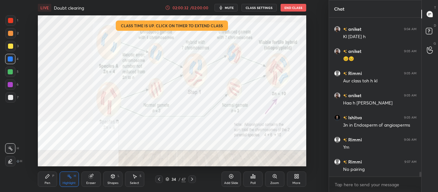
click at [160, 180] on icon at bounding box center [159, 179] width 5 height 5
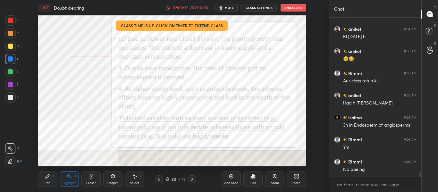
click at [156, 180] on div at bounding box center [159, 179] width 8 height 8
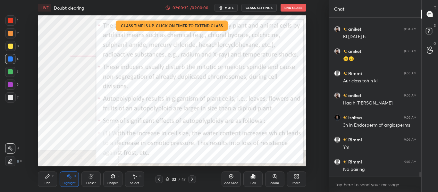
click at [157, 178] on icon at bounding box center [159, 179] width 5 height 5
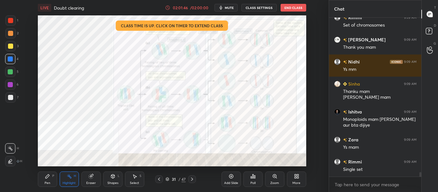
scroll to position [5345, 0]
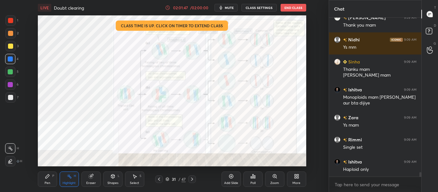
click at [158, 177] on icon at bounding box center [159, 179] width 5 height 5
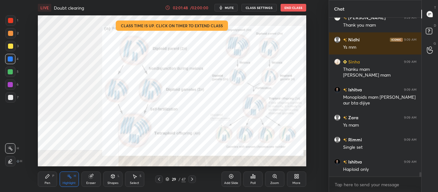
click at [158, 177] on icon at bounding box center [159, 179] width 5 height 5
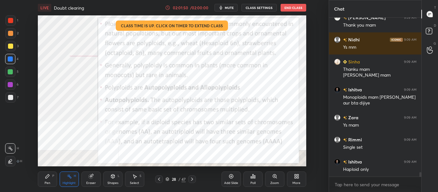
click at [158, 177] on icon at bounding box center [159, 179] width 5 height 5
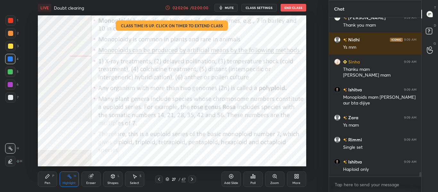
click at [57, 176] on div "Pen P" at bounding box center [47, 179] width 19 height 15
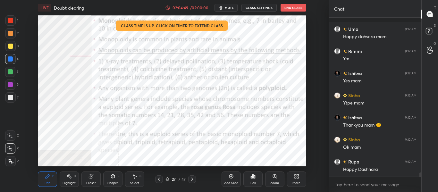
scroll to position [5929, 0]
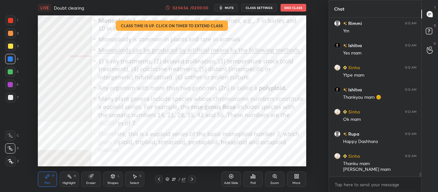
click at [298, 9] on button "End Class" at bounding box center [294, 8] width 26 height 8
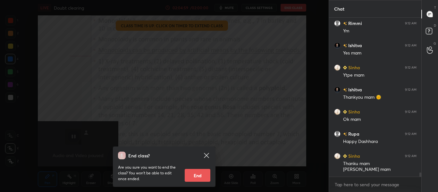
click at [199, 178] on button "End" at bounding box center [198, 175] width 26 height 13
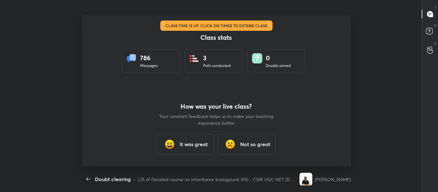
scroll to position [0, 0]
click at [193, 146] on h3 "It was great" at bounding box center [194, 144] width 28 height 8
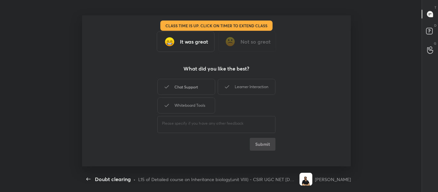
click at [185, 88] on div "Chat Support" at bounding box center [187, 87] width 58 height 16
click at [239, 89] on div "Learner Interaction" at bounding box center [247, 87] width 58 height 16
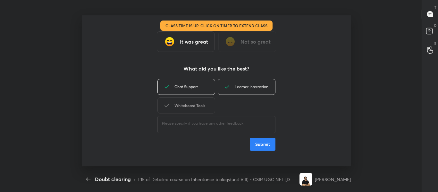
click at [200, 106] on div "Whiteboard Tools" at bounding box center [187, 106] width 58 height 16
click at [196, 106] on div "Whiteboard Tools" at bounding box center [187, 106] width 58 height 16
click at [266, 147] on button "Submit" at bounding box center [263, 144] width 26 height 13
